Goal: Transaction & Acquisition: Purchase product/service

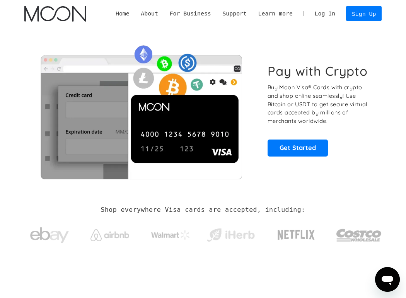
click at [329, 14] on link "Log In" at bounding box center [325, 13] width 32 height 15
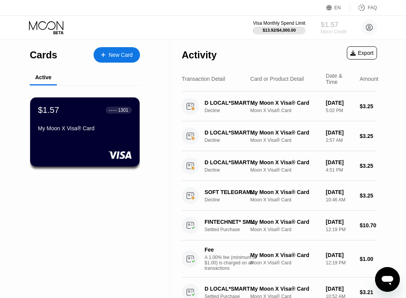
click at [334, 25] on div "$1.57" at bounding box center [333, 24] width 26 height 8
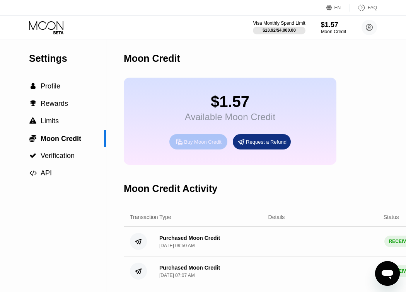
click at [194, 145] on div "Buy Moon Credit" at bounding box center [202, 142] width 37 height 7
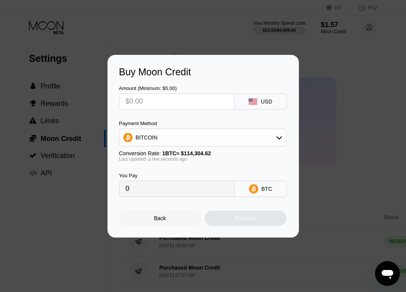
click at [166, 106] on input "text" at bounding box center [177, 101] width 102 height 15
type input "$1"
type input "0.00000875"
type input "$10"
type input "0.00008749"
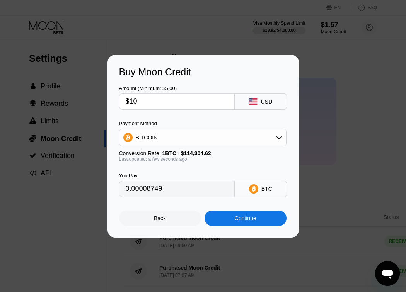
type input "$10"
click at [147, 129] on div "BITCOIN" at bounding box center [202, 138] width 167 height 18
click at [147, 136] on div "BITCOIN" at bounding box center [147, 138] width 22 height 6
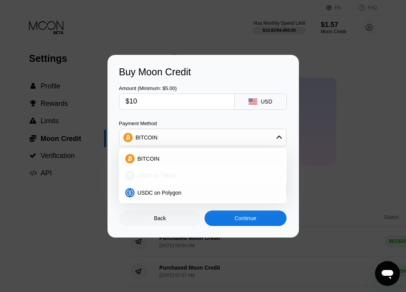
click at [158, 176] on span "USDT on TRON" at bounding box center [157, 176] width 39 height 6
type input "10.10"
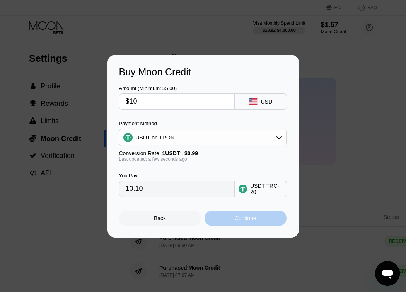
click at [245, 221] on div "Continue" at bounding box center [246, 218] width 22 height 6
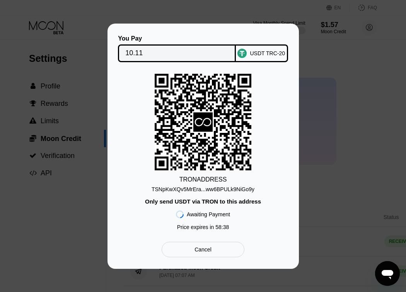
click at [231, 192] on div "TSNpKwXQv5MrEra...ww6BPULk9NiGo9y" at bounding box center [203, 189] width 103 height 6
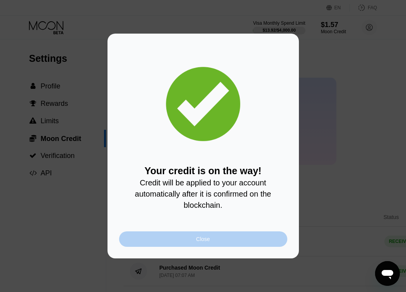
click at [213, 240] on div "Close" at bounding box center [203, 239] width 168 height 15
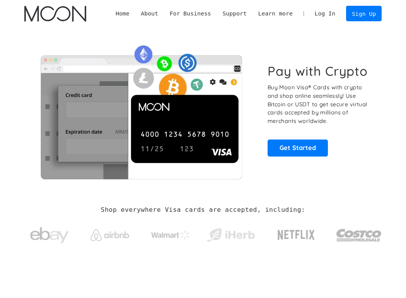
click at [332, 18] on link "Log In" at bounding box center [325, 13] width 32 height 15
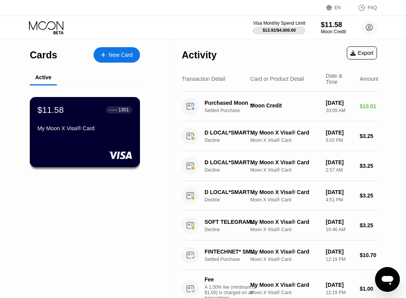
click at [89, 129] on div "My Moon X Visa® Card" at bounding box center [84, 128] width 95 height 6
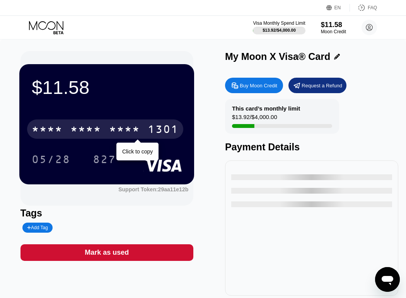
click at [101, 128] on div "* * * *" at bounding box center [85, 130] width 31 height 12
click at [100, 133] on div "6500" at bounding box center [85, 130] width 31 height 12
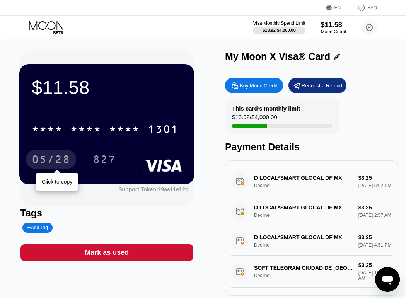
click at [60, 154] on div "05/28" at bounding box center [51, 159] width 50 height 19
